Goal: Task Accomplishment & Management: Use online tool/utility

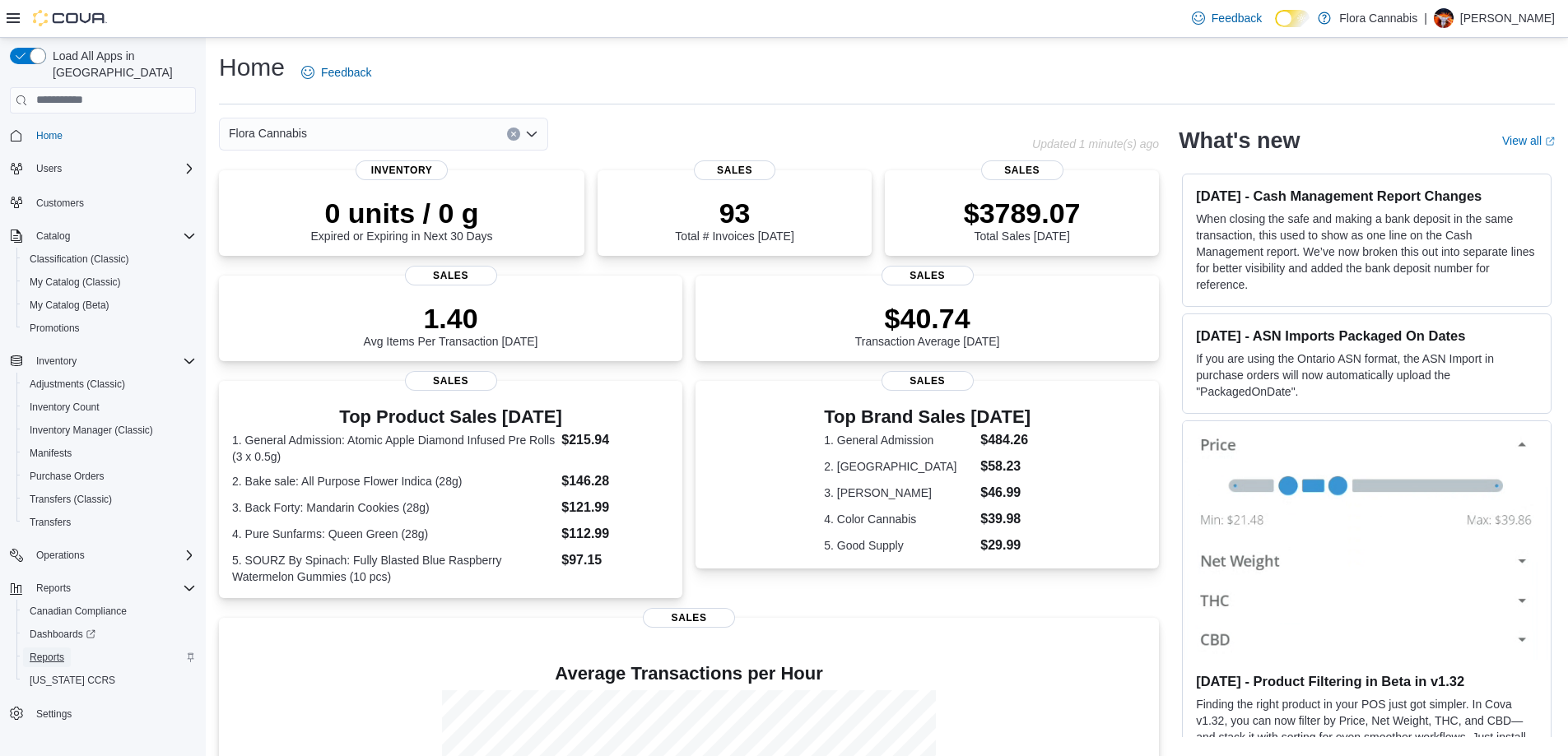
click at [51, 651] on span "Reports" at bounding box center [47, 657] width 34 height 13
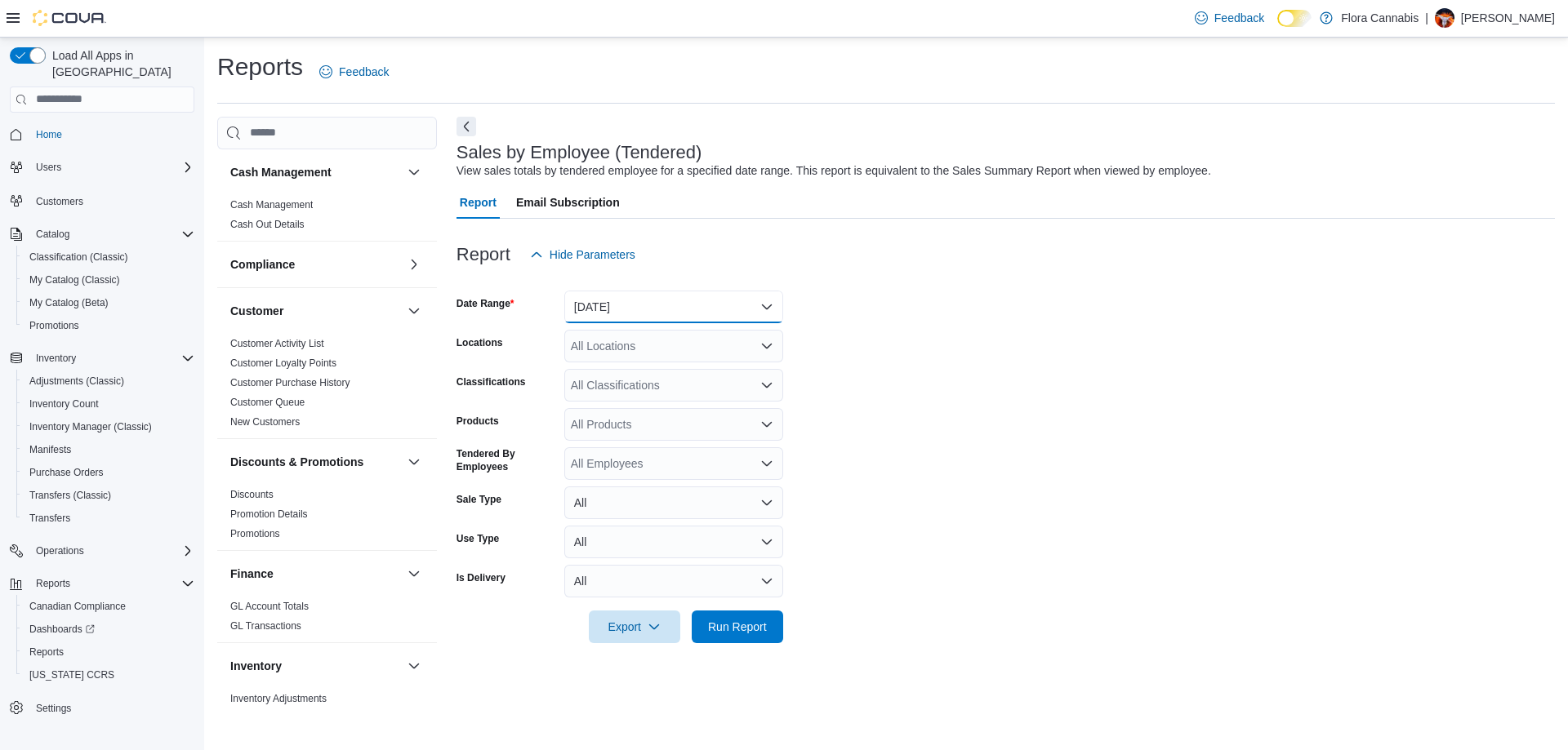
click at [598, 311] on button "[DATE]" at bounding box center [673, 307] width 219 height 32
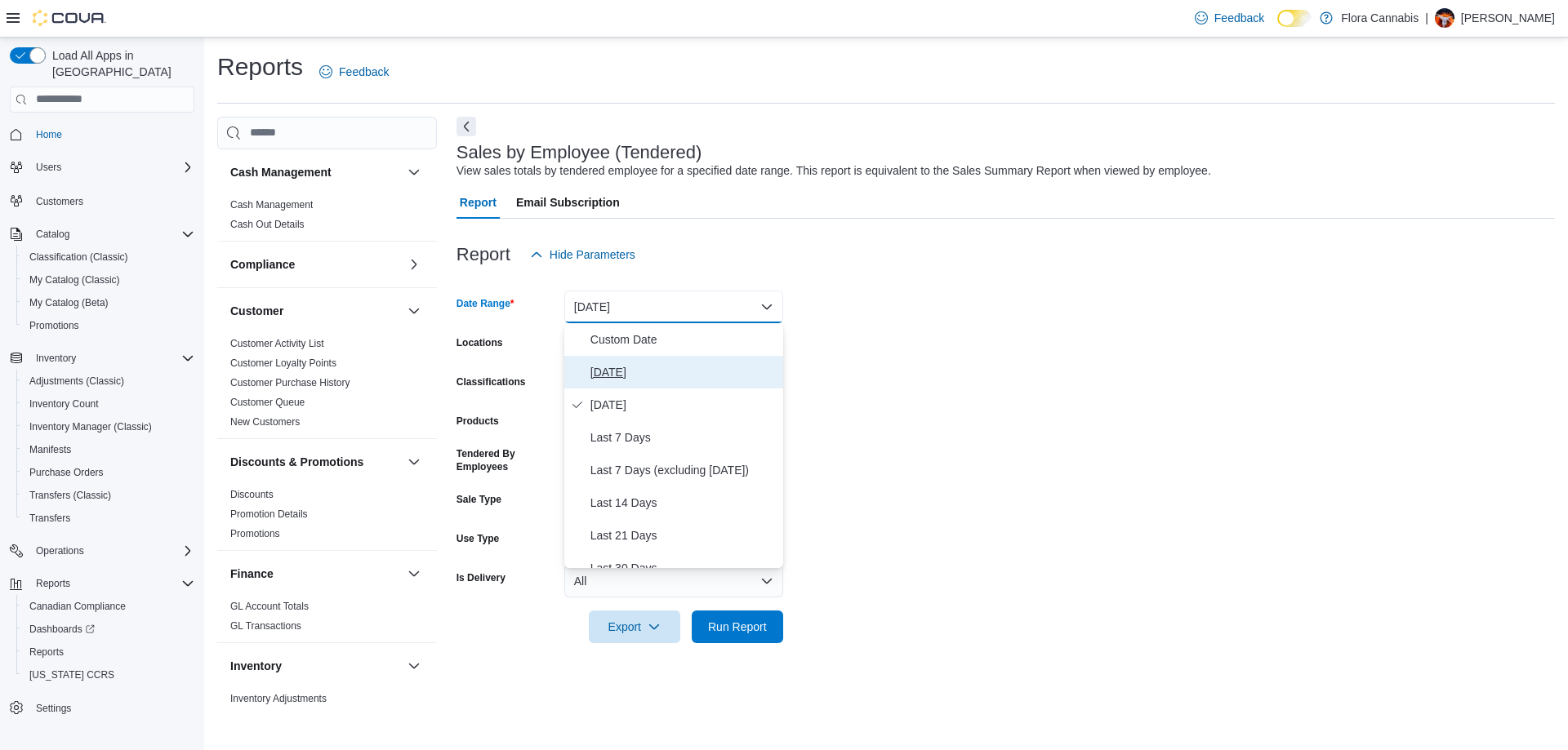
click at [600, 379] on span "[DATE]" at bounding box center [684, 372] width 186 height 19
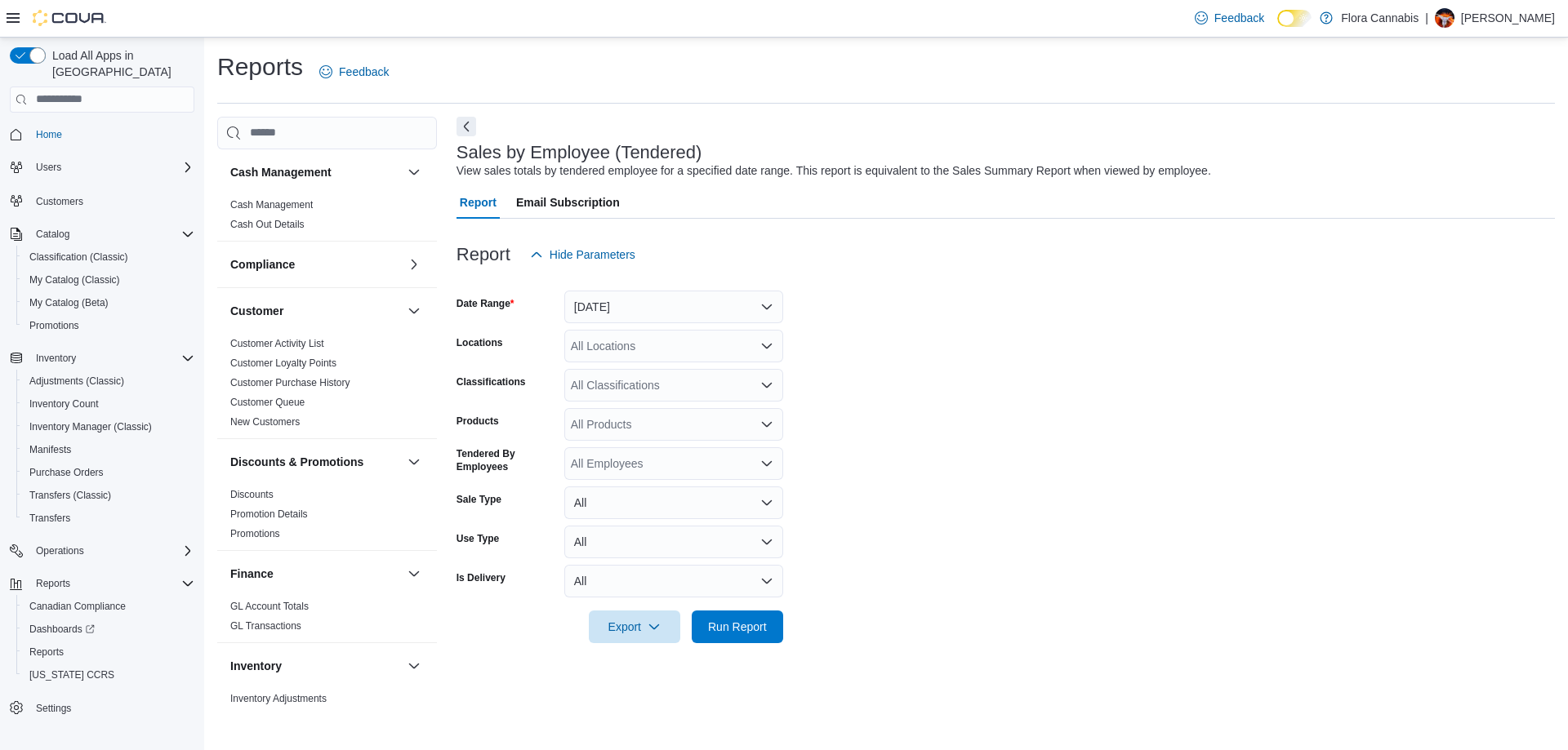
click at [597, 358] on div "All Locations" at bounding box center [673, 346] width 219 height 32
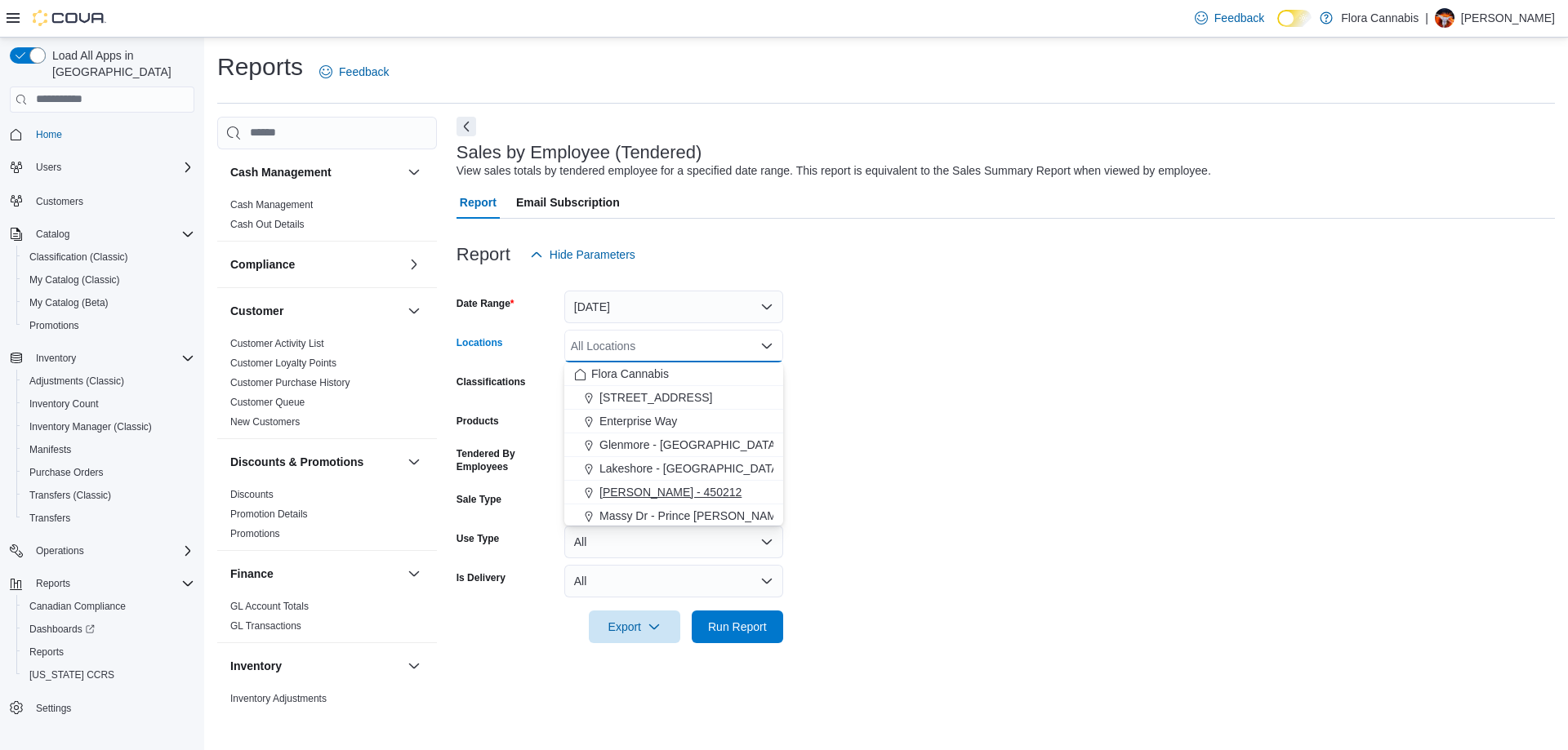
click at [601, 494] on span "[PERSON_NAME] - 450212" at bounding box center [670, 492] width 142 height 17
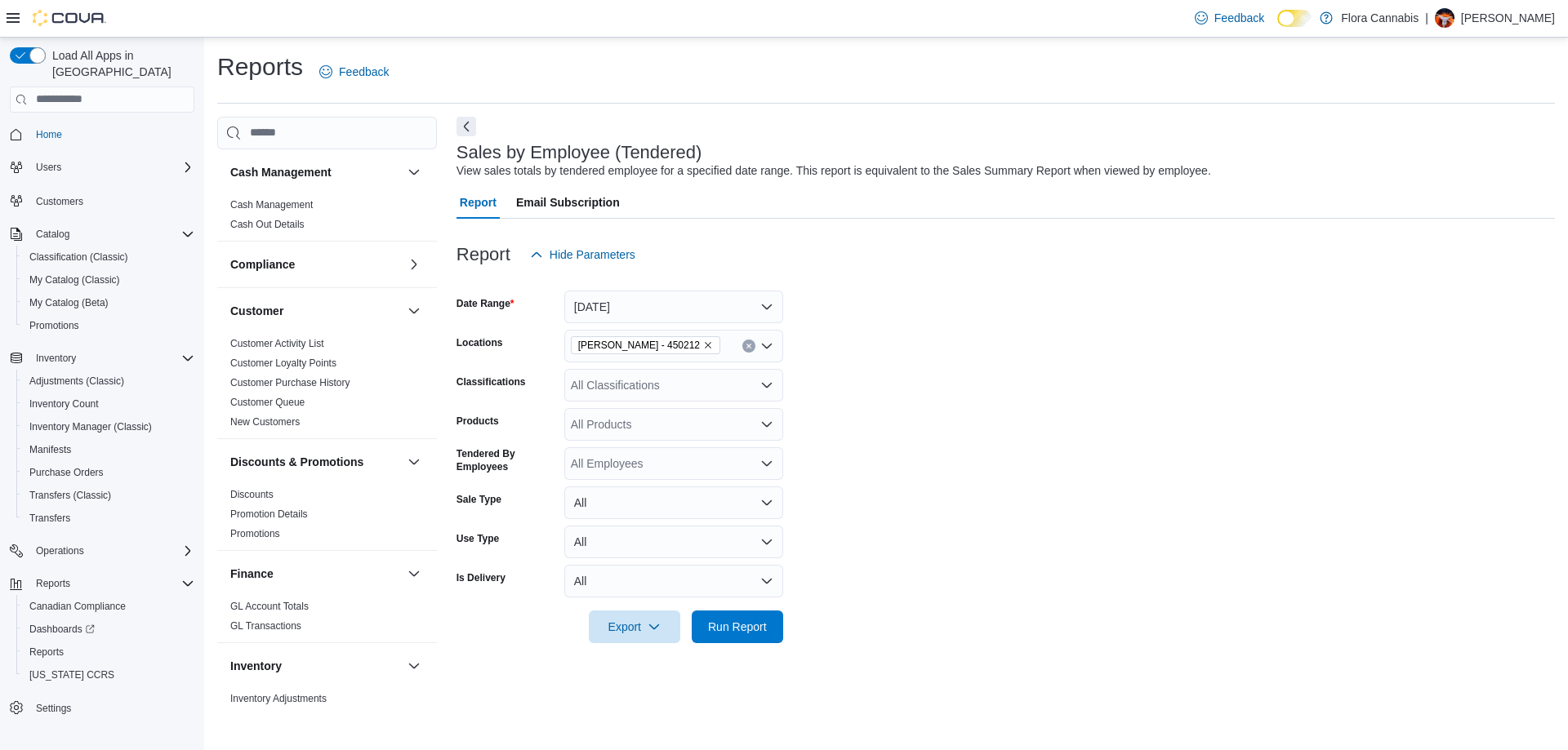
click at [902, 480] on form "Date Range [DATE] Locations [GEOGRAPHIC_DATA] - [GEOGRAPHIC_DATA] - 450212 Clas…" at bounding box center [1005, 456] width 1098 height 372
click at [736, 619] on span "Run Report" at bounding box center [737, 626] width 58 height 17
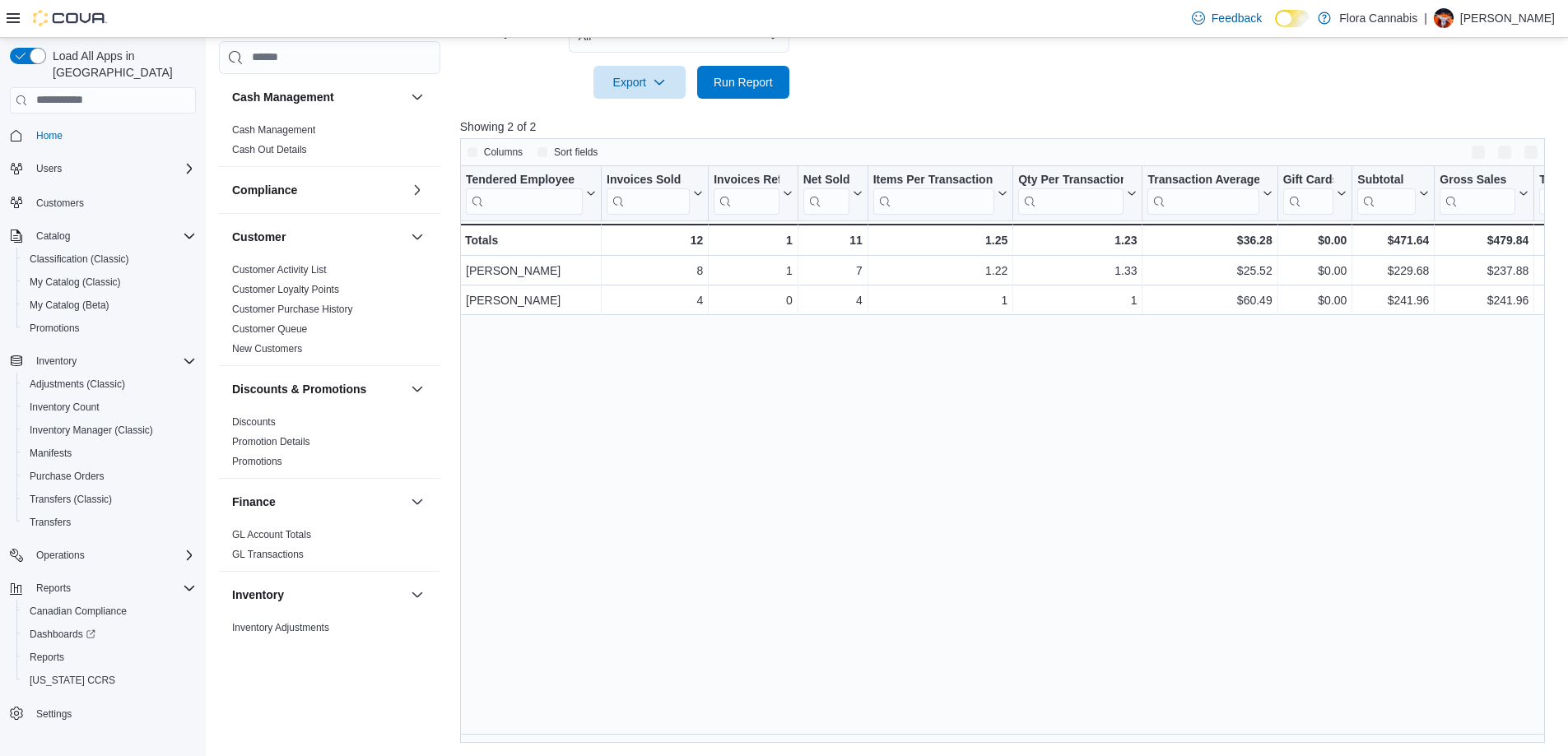
scroll to position [550, 0]
click at [755, 85] on span "Run Report" at bounding box center [743, 81] width 59 height 17
